Goal: Ask a question: Seek information or help from site administrators or community

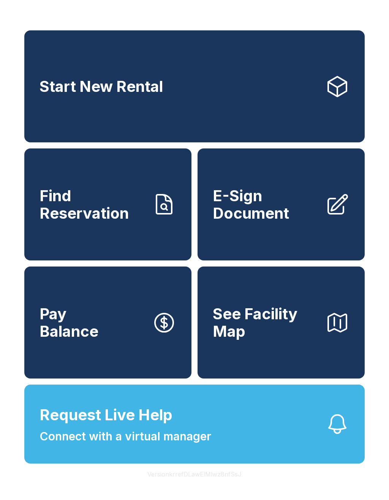
click at [236, 464] on button "Request Live Help Connect with a virtual manager" at bounding box center [194, 424] width 340 height 79
click at [242, 460] on button "Request Live Help Connect with a virtual manager" at bounding box center [194, 424] width 340 height 79
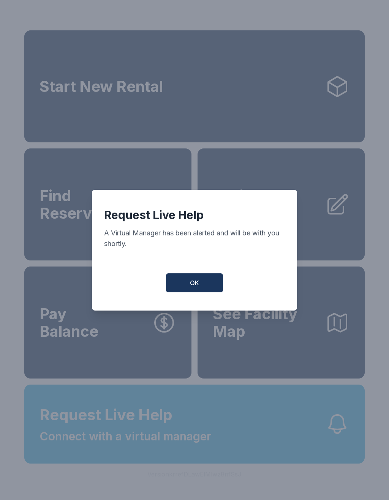
click at [245, 433] on div "Request Live Help A Virtual Manager has been alerted and will be with you short…" at bounding box center [194, 250] width 389 height 500
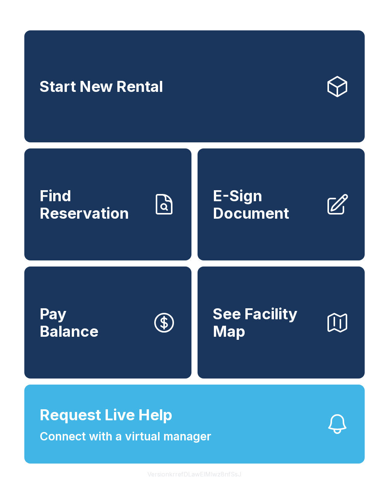
click at [231, 449] on button "Request Live Help Connect with a virtual manager" at bounding box center [194, 424] width 340 height 79
click at [243, 459] on div "Request Live Help A Virtual Manager has been alerted and will be with you short…" at bounding box center [194, 250] width 389 height 500
click at [243, 459] on button "Request Live Help Connect with a virtual manager" at bounding box center [194, 424] width 340 height 79
click at [259, 450] on button "Request Live Help Connect with a virtual manager" at bounding box center [194, 424] width 340 height 79
click at [229, 482] on button "Version krrefDLawElMlwz8nfSsJ" at bounding box center [194, 474] width 106 height 21
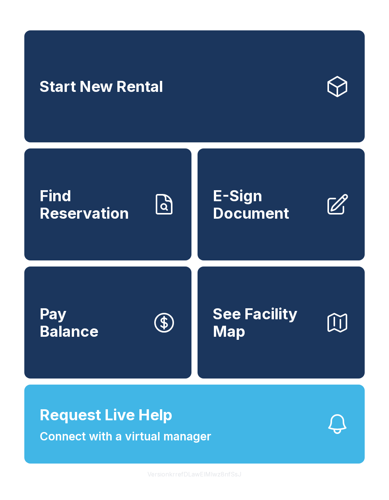
click at [253, 464] on button "Request Live Help Connect with a virtual manager" at bounding box center [194, 424] width 340 height 79
click at [201, 401] on div "Start New Rental Find Reservation E-Sign Document Pay Balance See Facility Map …" at bounding box center [194, 246] width 340 height 433
click at [266, 423] on button "Request Live Help Connect with a virtual manager" at bounding box center [194, 424] width 340 height 79
click at [173, 437] on span "Request Live Help Connect with a virtual manager" at bounding box center [125, 424] width 172 height 41
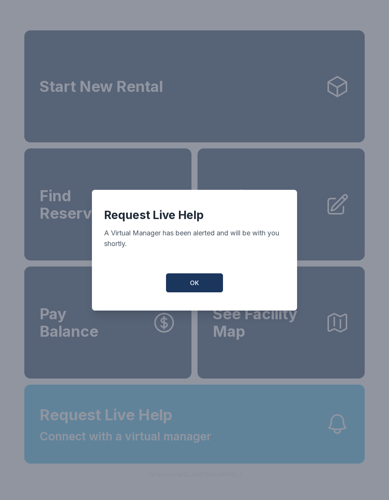
click at [196, 409] on div "Request Live Help A Virtual Manager has been alerted and will be with you short…" at bounding box center [194, 250] width 389 height 500
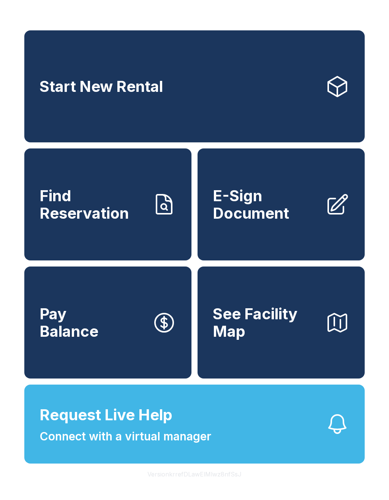
click at [161, 332] on icon "button" at bounding box center [164, 323] width 18 height 18
